Goal: Task Accomplishment & Management: Manage account settings

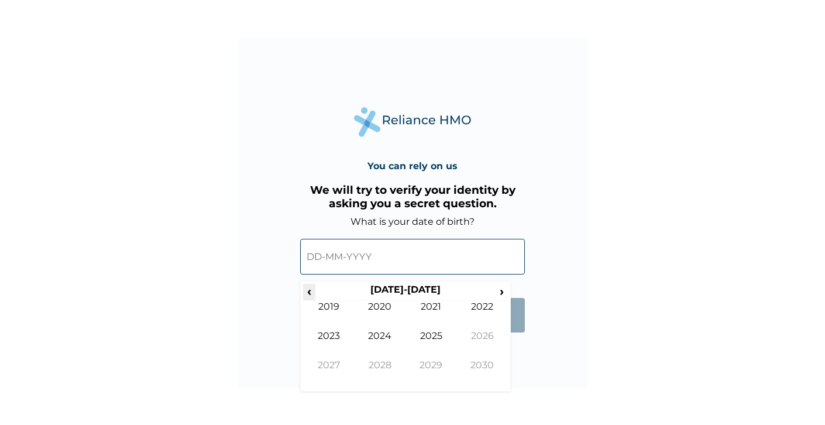
click at [315, 292] on span "‹" at bounding box center [309, 291] width 12 height 15
click at [315, 293] on span "‹" at bounding box center [309, 291] width 12 height 15
click at [499, 298] on span "›" at bounding box center [501, 291] width 13 height 15
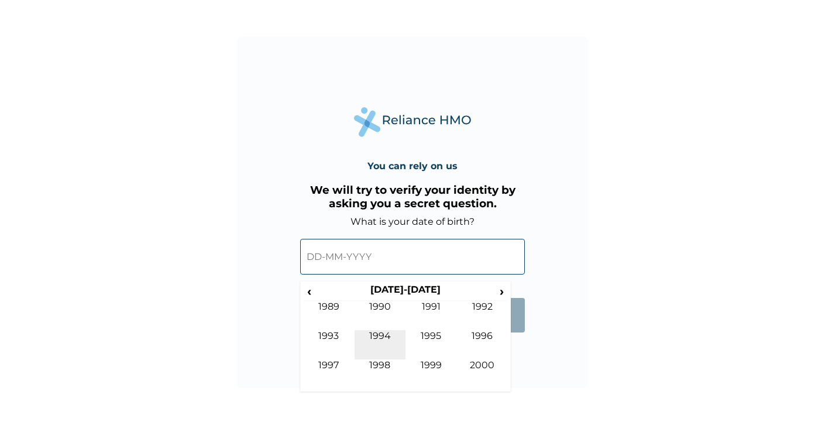
click at [354, 331] on td "1994" at bounding box center [379, 344] width 51 height 29
click at [312, 290] on span "‹" at bounding box center [309, 291] width 12 height 15
click at [418, 357] on td "[DATE]" at bounding box center [430, 344] width 51 height 29
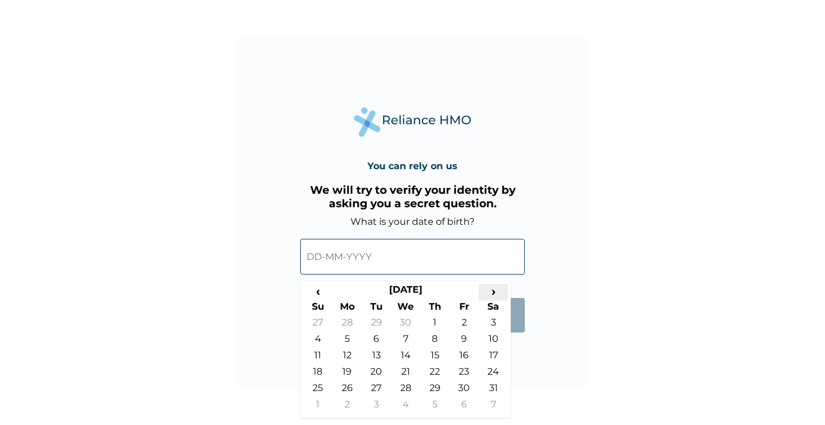
click at [488, 296] on span "›" at bounding box center [492, 291] width 29 height 15
click at [488, 297] on span "›" at bounding box center [492, 291] width 29 height 15
click at [432, 344] on td "11" at bounding box center [434, 341] width 29 height 16
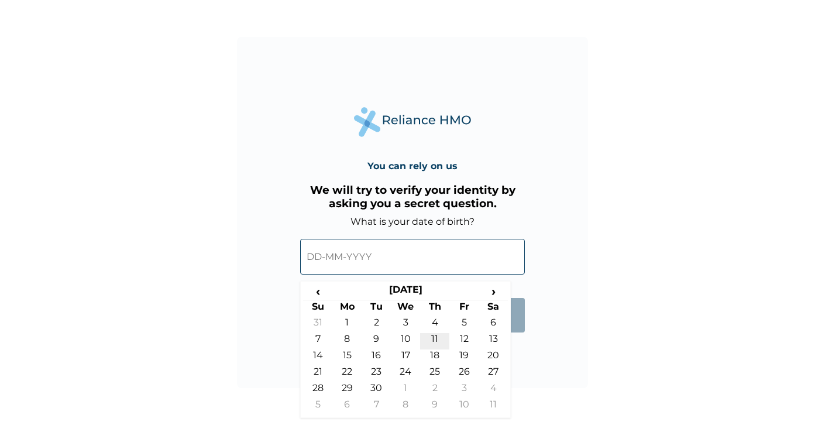
type input "[DATE]"
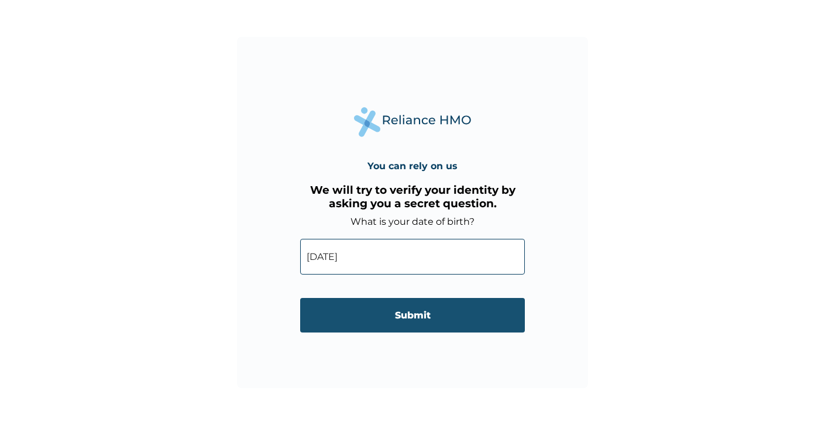
click at [414, 310] on input "Submit" at bounding box center [412, 315] width 225 height 35
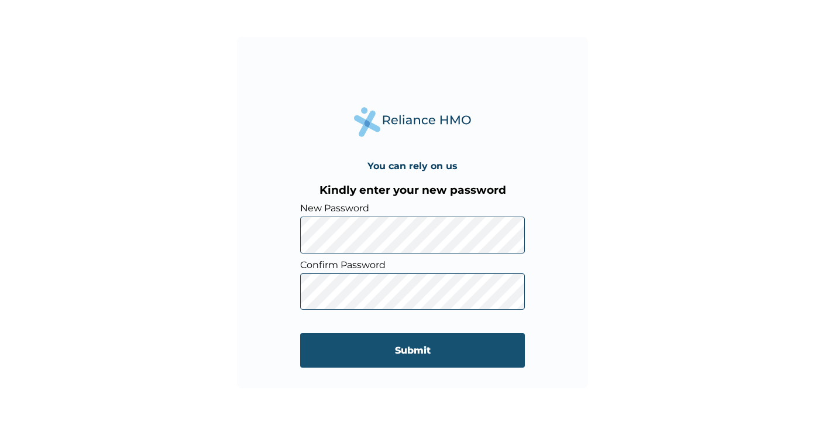
click at [366, 343] on input "Submit" at bounding box center [412, 350] width 225 height 35
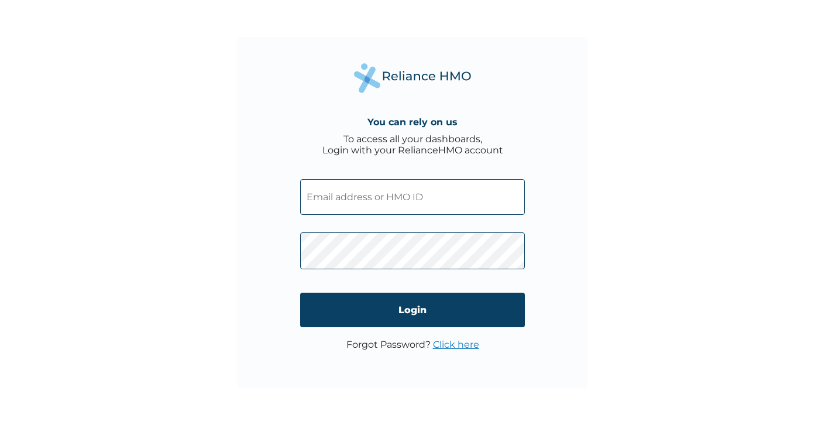
click at [442, 195] on input "text" at bounding box center [412, 197] width 225 height 36
click at [393, 206] on input "text" at bounding box center [412, 197] width 225 height 36
click at [413, 204] on input "text" at bounding box center [412, 197] width 225 height 36
click at [375, 193] on input "text" at bounding box center [412, 197] width 225 height 36
click at [390, 199] on input "text" at bounding box center [412, 197] width 225 height 36
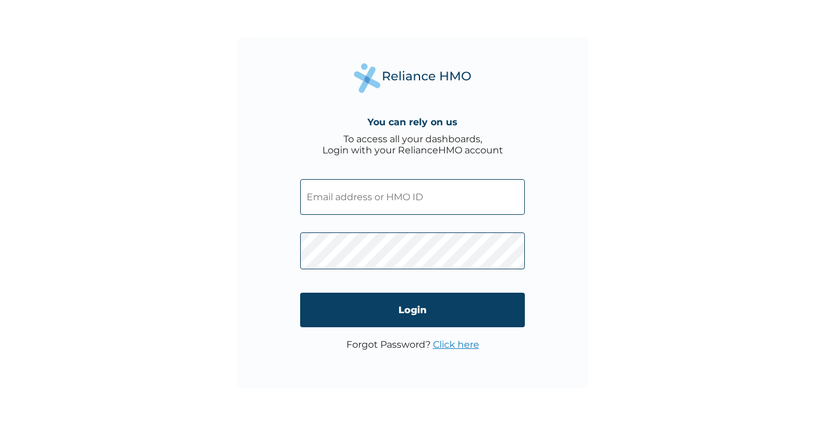
click at [402, 171] on span at bounding box center [412, 193] width 225 height 53
click at [406, 190] on input "text" at bounding box center [412, 197] width 225 height 36
click at [418, 210] on input "text" at bounding box center [412, 197] width 225 height 36
